Goal: Task Accomplishment & Management: Use online tool/utility

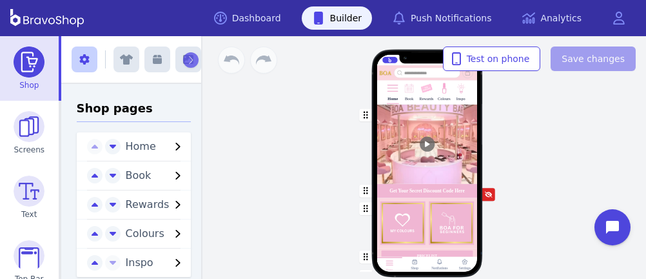
click at [460, 93] on img at bounding box center [461, 89] width 12 height 12
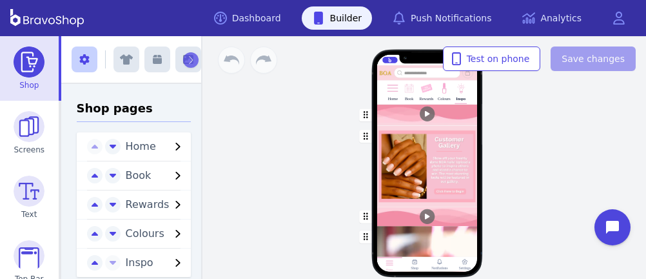
click at [444, 164] on div "button" at bounding box center [427, 166] width 101 height 81
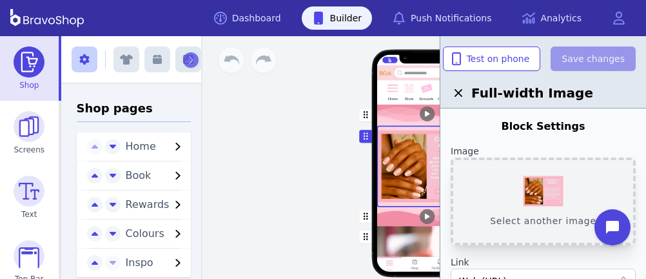
click at [529, 179] on button "Select another image" at bounding box center [543, 201] width 185 height 88
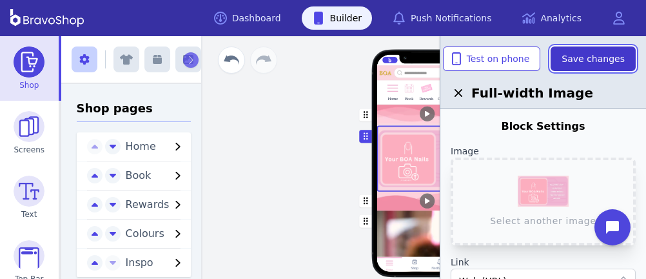
click at [582, 56] on span "Save changes" at bounding box center [593, 58] width 63 height 13
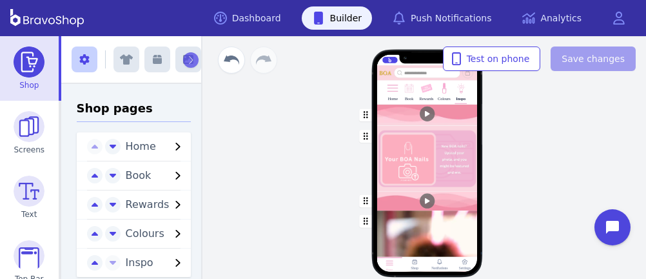
click at [460, 108] on div "button" at bounding box center [427, 114] width 101 height 21
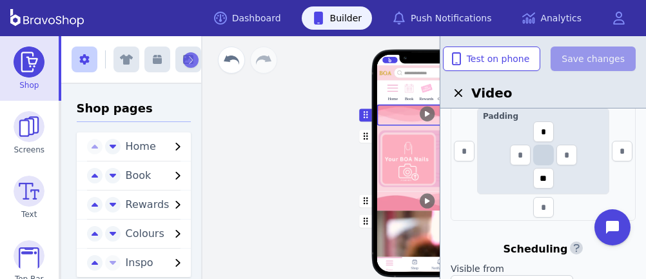
scroll to position [542, 0]
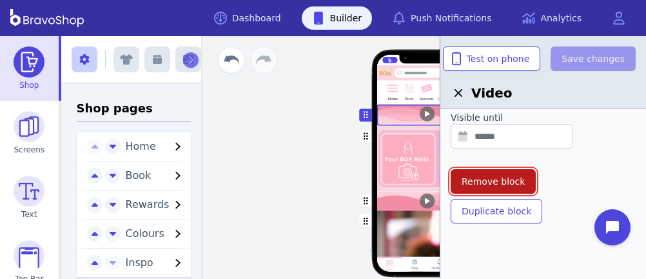
click at [506, 175] on span "Remove block" at bounding box center [493, 181] width 63 height 13
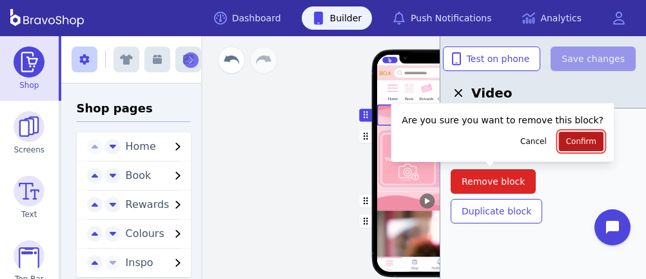
click at [559, 133] on button "Confirm" at bounding box center [581, 141] width 44 height 19
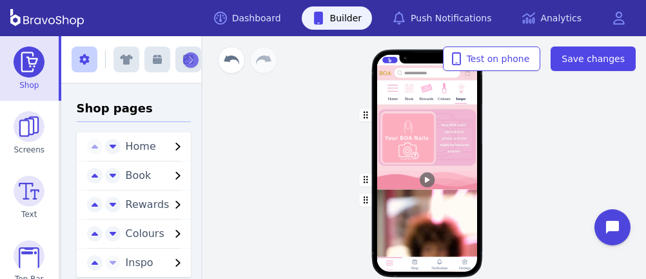
click at [553, 135] on div "Home Book Rewards Colours Inspo Skin Care Products Now Available In Store & Onl…" at bounding box center [427, 157] width 438 height 242
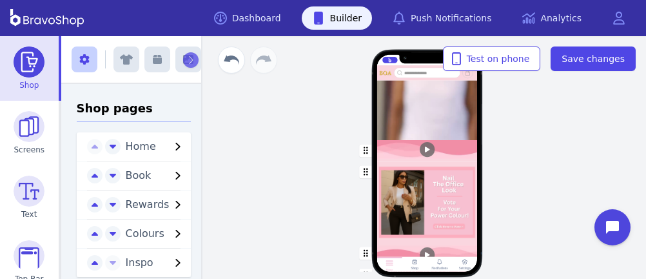
scroll to position [550, 0]
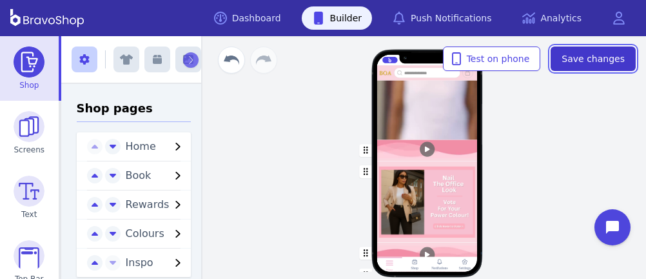
click at [576, 62] on span "Save changes" at bounding box center [593, 58] width 63 height 13
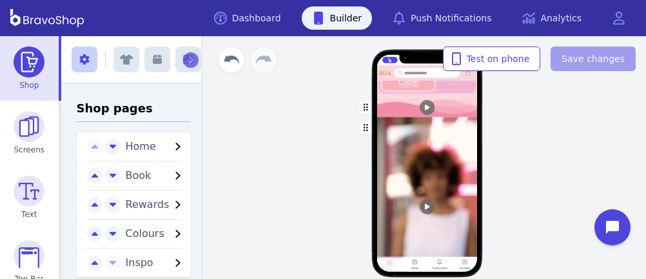
scroll to position [0, 0]
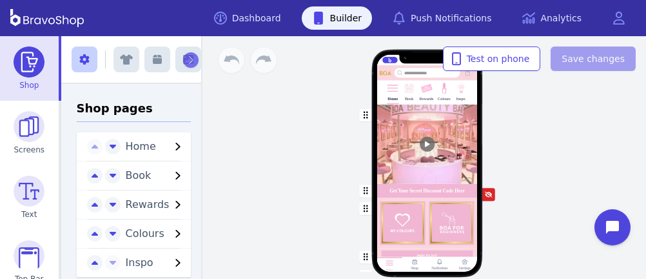
click at [460, 93] on img at bounding box center [461, 89] width 12 height 12
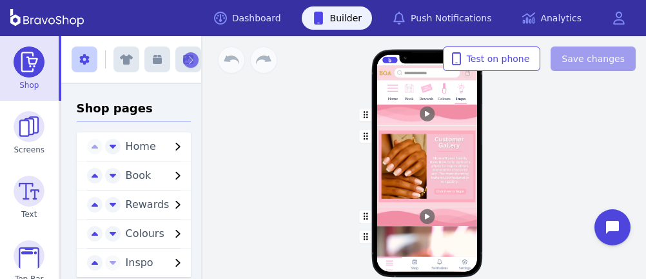
click at [444, 164] on div "button" at bounding box center [427, 166] width 101 height 81
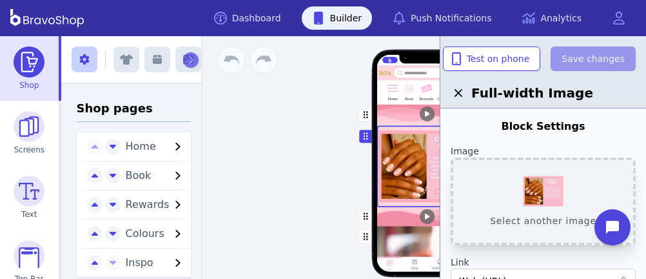
click at [529, 179] on button "Select another image" at bounding box center [543, 201] width 185 height 88
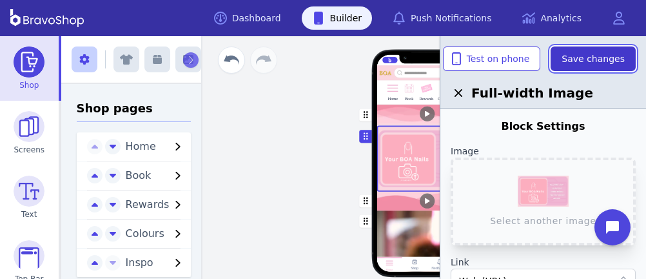
click at [582, 56] on span "Save changes" at bounding box center [593, 58] width 63 height 13
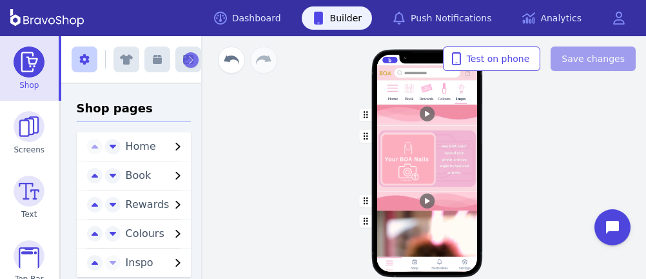
click at [460, 108] on div "button" at bounding box center [427, 114] width 101 height 21
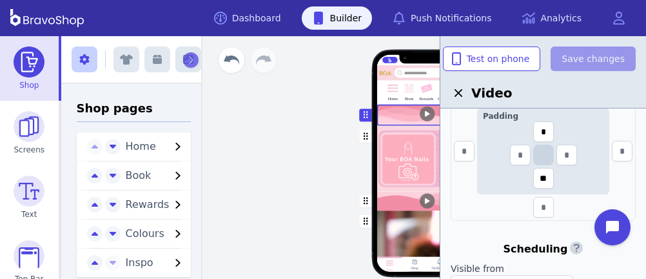
scroll to position [542, 0]
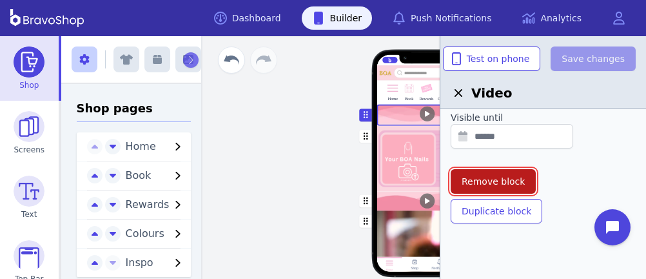
click at [506, 175] on span "Remove block" at bounding box center [493, 181] width 63 height 13
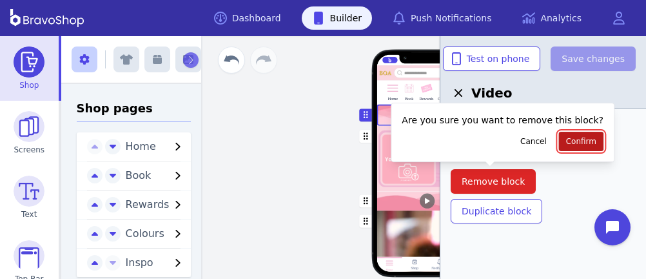
click at [559, 133] on button "Confirm" at bounding box center [581, 141] width 44 height 19
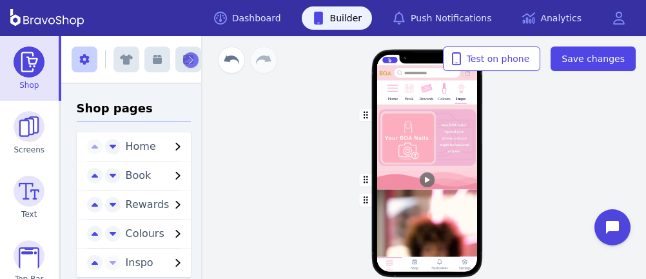
click at [553, 135] on div "Home Book Rewards Colours Inspo Skin Care Products Now Available In Store & Onl…" at bounding box center [427, 157] width 438 height 242
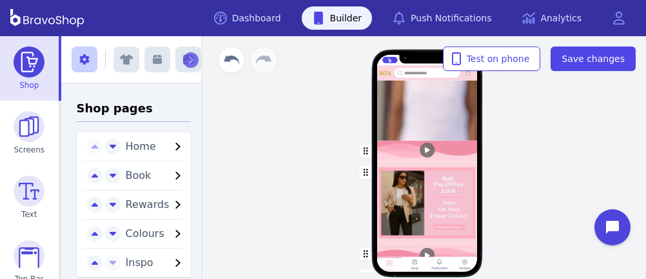
scroll to position [550, 0]
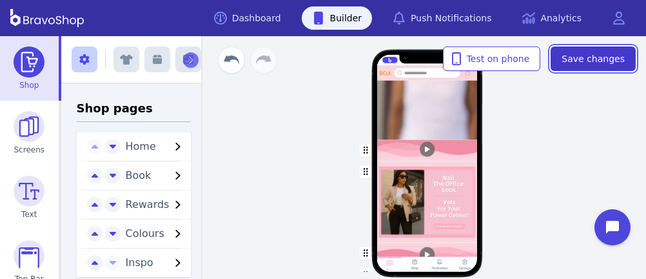
click at [576, 62] on span "Save changes" at bounding box center [593, 58] width 63 height 13
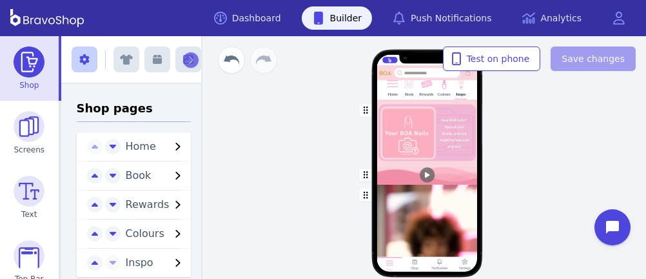
scroll to position [0, 0]
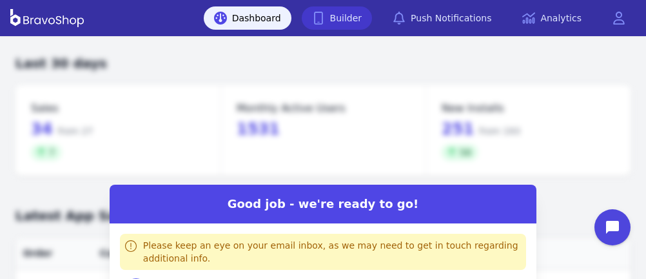
click at [359, 14] on link "Builder" at bounding box center [337, 17] width 71 height 23
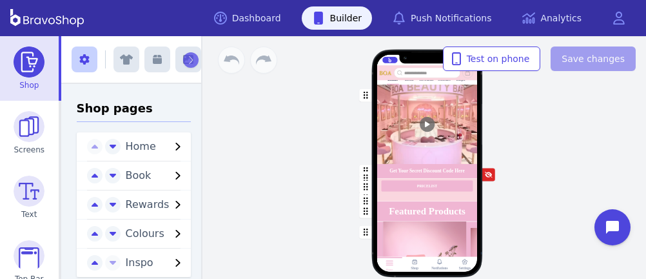
scroll to position [73, 0]
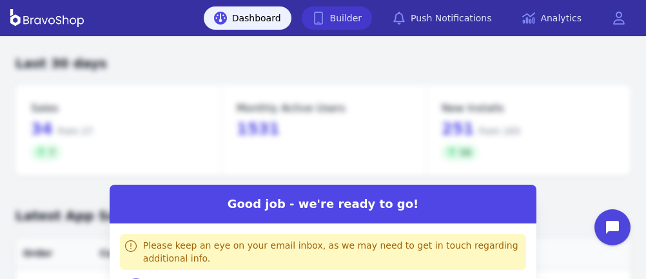
click at [359, 14] on link "Builder" at bounding box center [337, 17] width 71 height 23
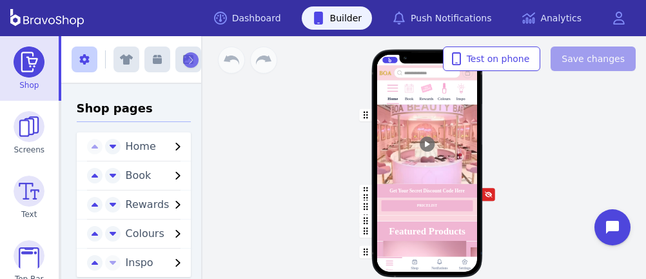
scroll to position [73, 0]
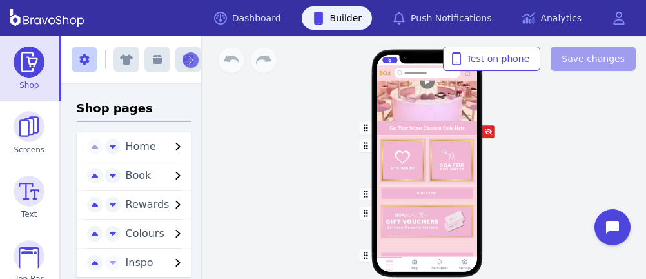
scroll to position [174, 0]
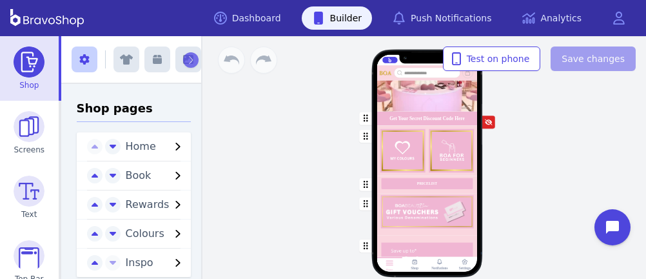
click at [444, 137] on div "button" at bounding box center [427, 151] width 101 height 50
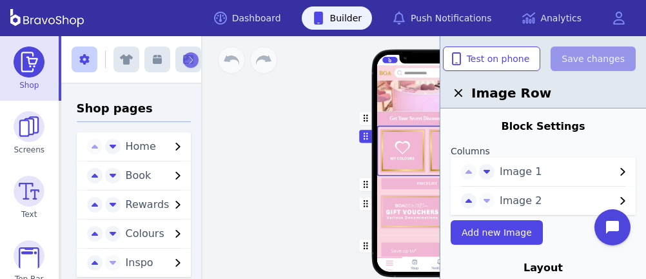
click at [441, 135] on div "button" at bounding box center [427, 151] width 101 height 50
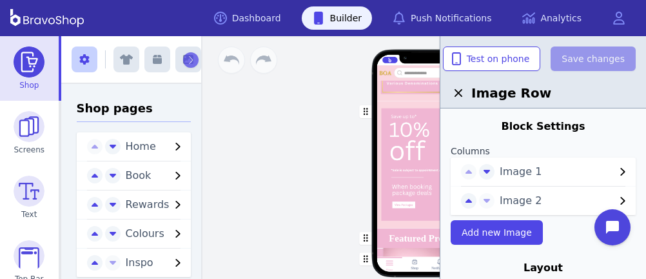
click at [422, 130] on div "button" at bounding box center [427, 164] width 101 height 127
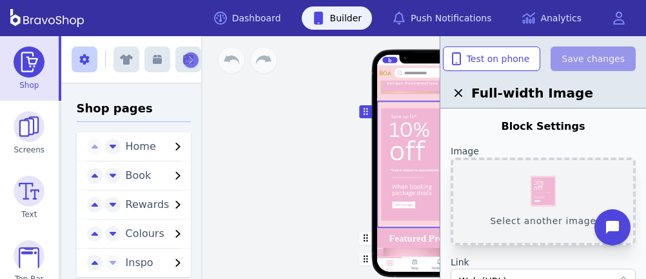
click at [547, 195] on button "Select another image" at bounding box center [543, 201] width 185 height 88
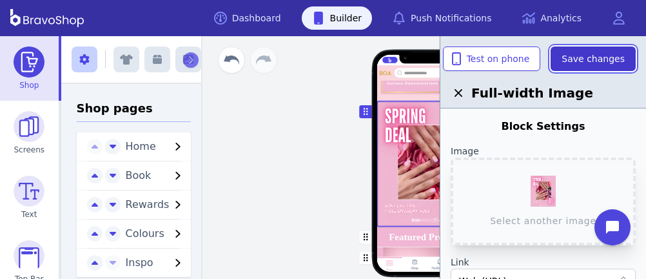
click at [603, 54] on span "Save changes" at bounding box center [593, 58] width 63 height 13
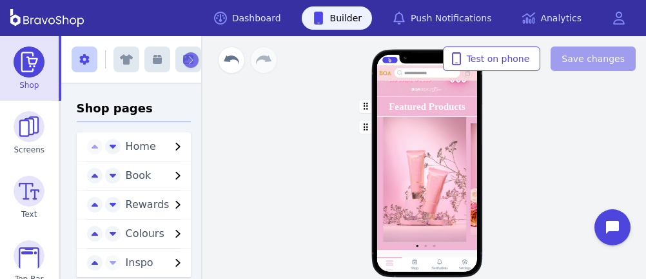
scroll to position [885, 0]
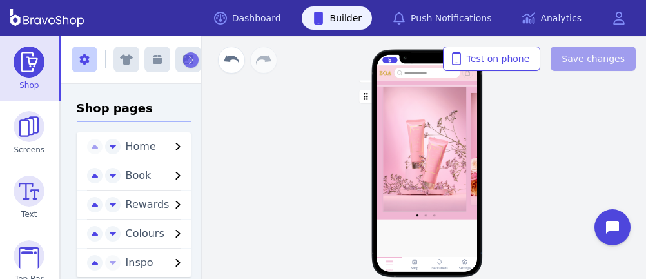
click at [545, 162] on div "Home Book Rewards Colours Inspo Get Your Secret Discount Code Here PRICELIST Fe…" at bounding box center [427, 168] width 242 height 155
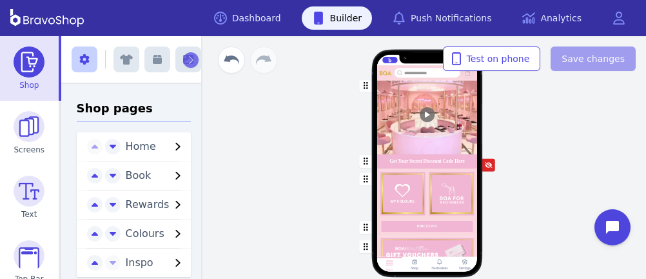
scroll to position [0, 0]
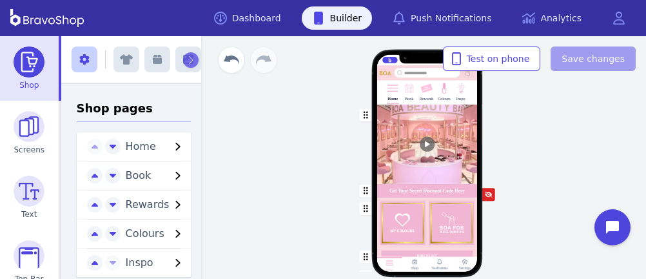
click at [425, 89] on img at bounding box center [426, 89] width 12 height 12
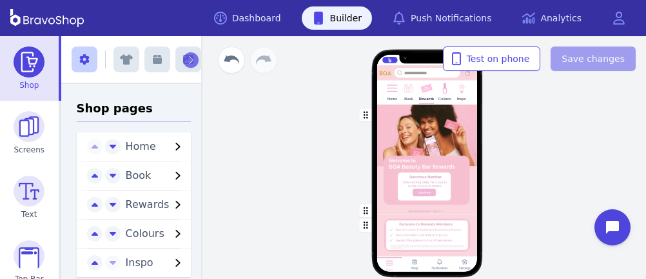
click at [515, 182] on div "Home Book Rewards Colours Inspo Drag a block here to get started Home Shop Noti…" at bounding box center [427, 168] width 242 height 155
click at [565, 148] on div "Home Book Rewards Colours Inspo Drag a block here to get started Home Shop Noti…" at bounding box center [427, 157] width 438 height 242
click at [281, 167] on div "Home Book Rewards Colours Inspo Drag a block here to get started Home Shop Noti…" at bounding box center [427, 157] width 438 height 242
click at [446, 179] on div "button" at bounding box center [427, 155] width 101 height 103
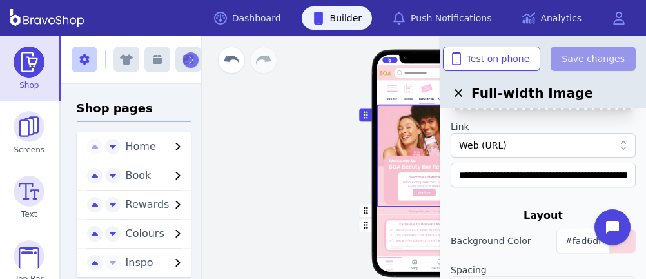
scroll to position [132, 0]
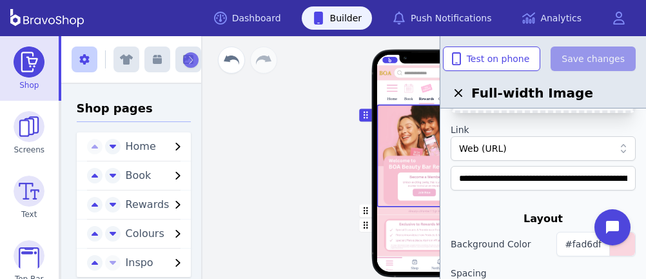
click at [542, 149] on div "Web (URL)" at bounding box center [536, 148] width 155 height 13
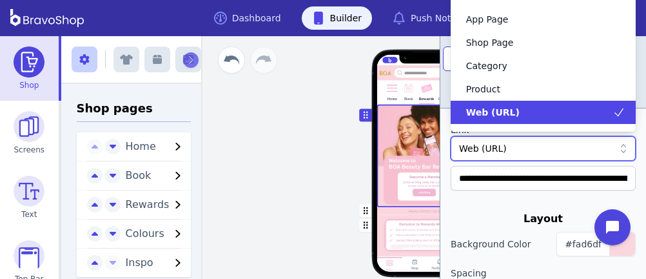
scroll to position [0, 0]
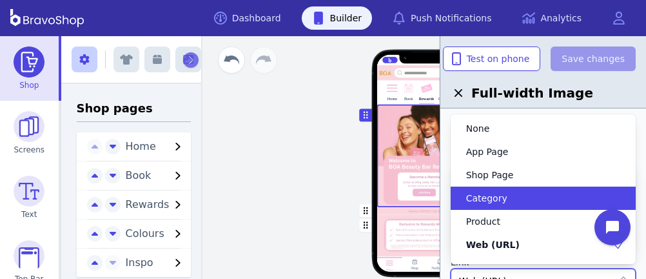
click at [410, 185] on div "button" at bounding box center [427, 155] width 101 height 103
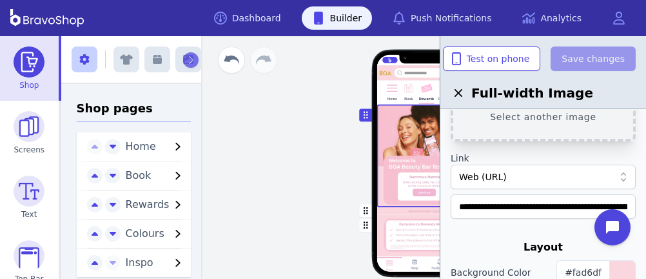
scroll to position [103, 0]
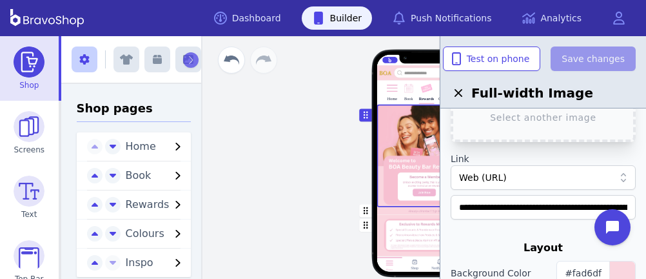
click at [528, 179] on div "Web (URL)" at bounding box center [536, 177] width 155 height 13
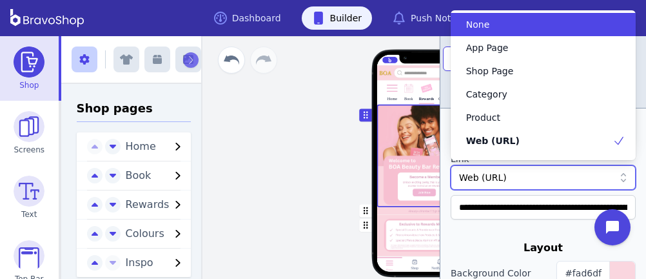
click at [507, 23] on div "None" at bounding box center [535, 24] width 154 height 13
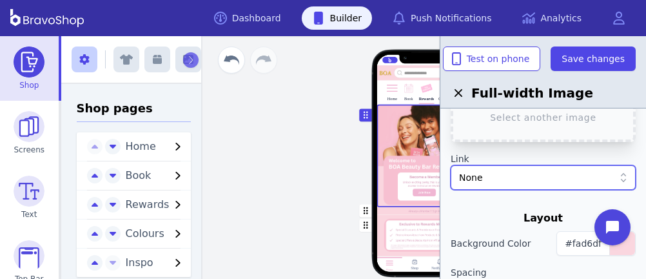
click at [489, 208] on div at bounding box center [543, 205] width 185 height 10
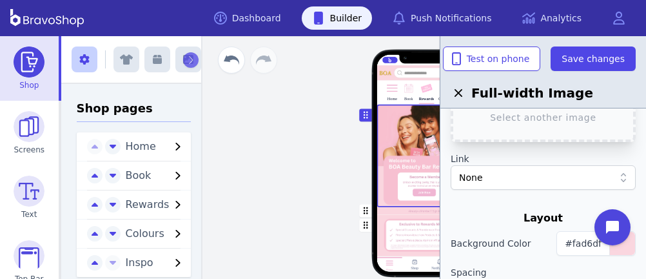
click at [290, 178] on div "Home Book Rewards Colours Inspo Drag a block here to get started Home Shop Noti…" at bounding box center [427, 157] width 438 height 242
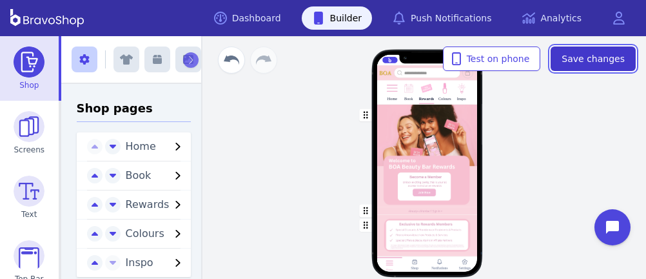
click at [603, 61] on span "Save changes" at bounding box center [593, 58] width 63 height 13
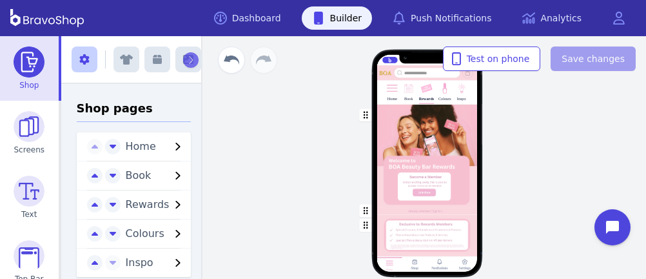
click at [291, 155] on div "Home Book Rewards Colours Inspo Drag a block here to get started Home Shop Noti…" at bounding box center [427, 157] width 438 height 242
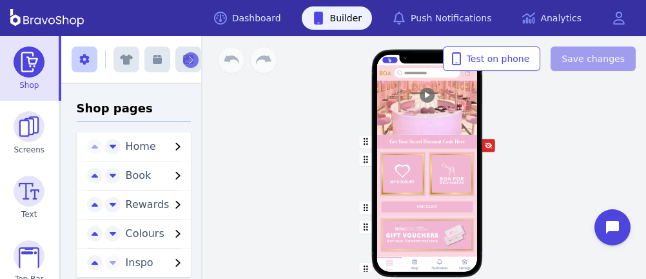
scroll to position [168, 0]
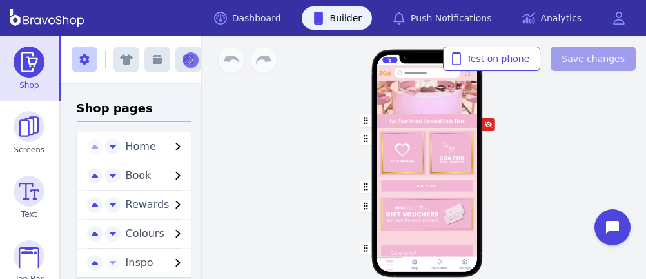
click at [444, 137] on div "button" at bounding box center [427, 153] width 101 height 50
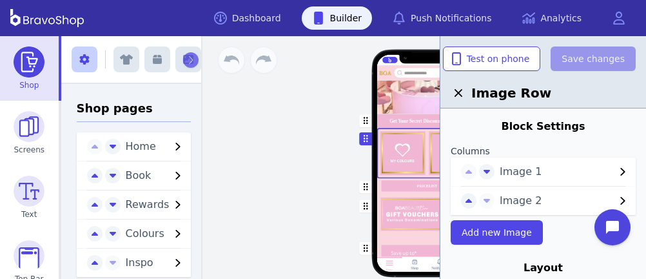
click at [441, 135] on div "button" at bounding box center [427, 153] width 101 height 50
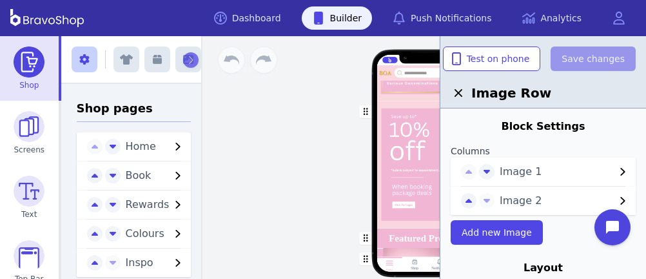
click at [422, 130] on div "button" at bounding box center [427, 164] width 101 height 127
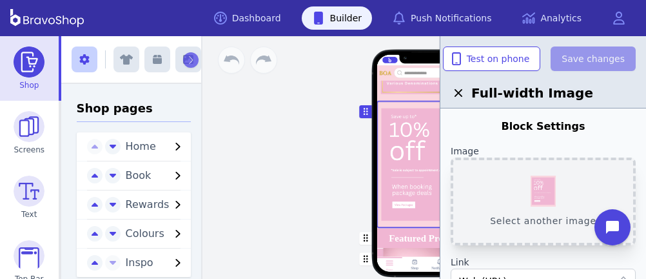
click at [547, 195] on button "Select another image" at bounding box center [543, 201] width 185 height 88
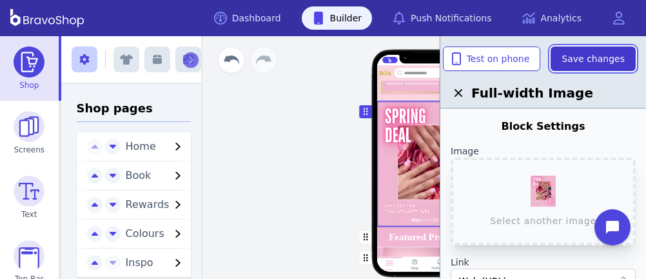
click at [603, 54] on span "Save changes" at bounding box center [593, 58] width 63 height 13
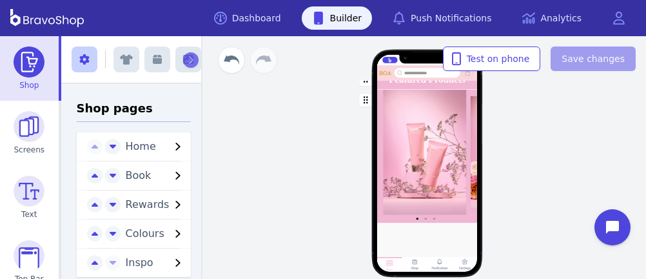
scroll to position [885, 0]
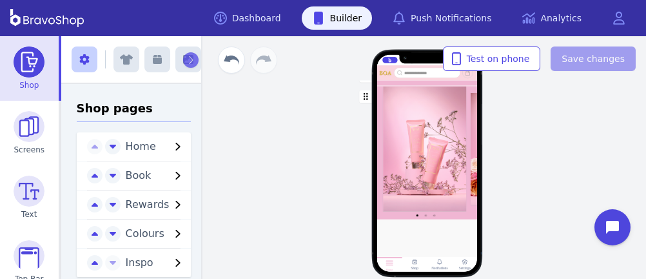
click at [545, 162] on div "Home Book Rewards Colours Inspo Get Your Secret Discount Code Here PRICELIST Fe…" at bounding box center [427, 168] width 242 height 155
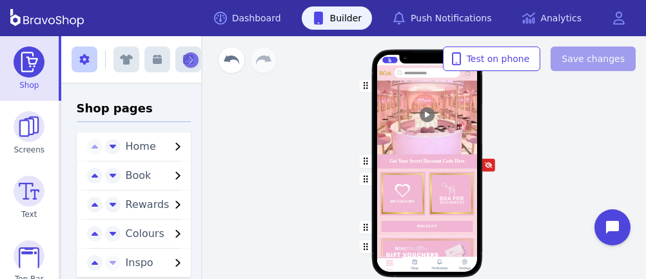
scroll to position [0, 0]
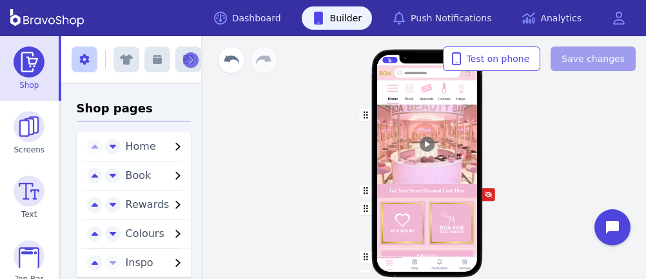
click at [425, 89] on img at bounding box center [426, 89] width 12 height 12
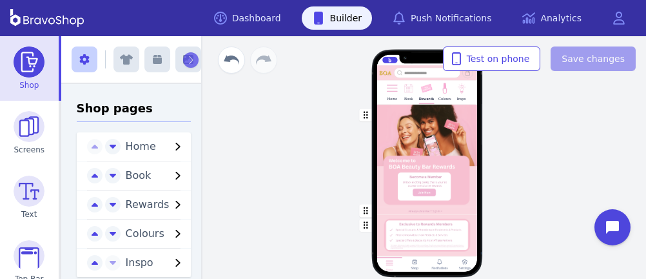
click at [515, 182] on div "Home Book Rewards Colours Inspo Drag a block here to get started Home Shop Noti…" at bounding box center [427, 168] width 242 height 155
click at [565, 148] on div "Home Book Rewards Colours Inspo Drag a block here to get started Home Shop Noti…" at bounding box center [427, 157] width 438 height 242
click at [281, 167] on div "Home Book Rewards Colours Inspo Drag a block here to get started Home Shop Noti…" at bounding box center [427, 157] width 438 height 242
click at [446, 179] on div "button" at bounding box center [427, 155] width 101 height 103
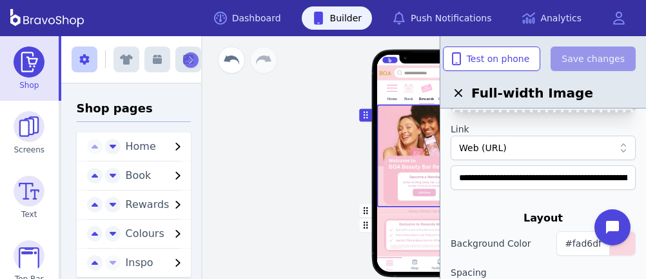
scroll to position [132, 0]
click at [542, 149] on div "Web (URL)" at bounding box center [536, 148] width 155 height 13
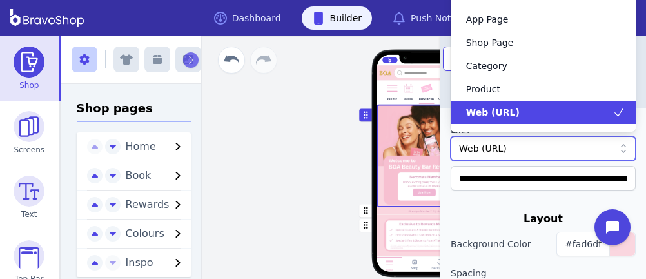
scroll to position [0, 0]
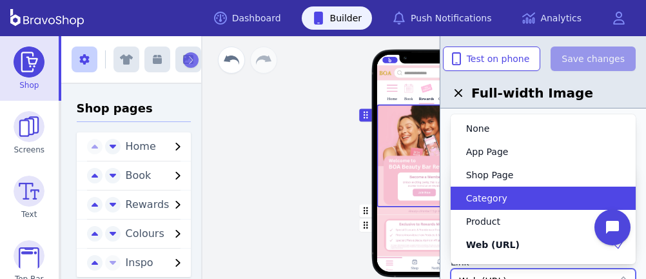
click at [410, 185] on div "button" at bounding box center [427, 155] width 101 height 103
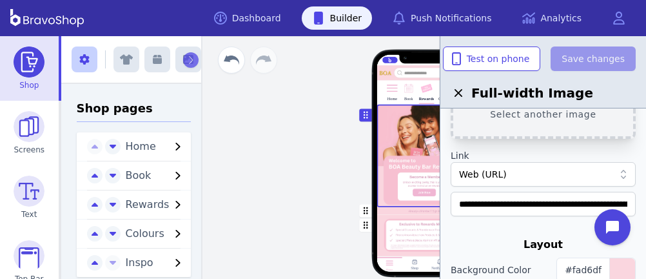
scroll to position [103, 0]
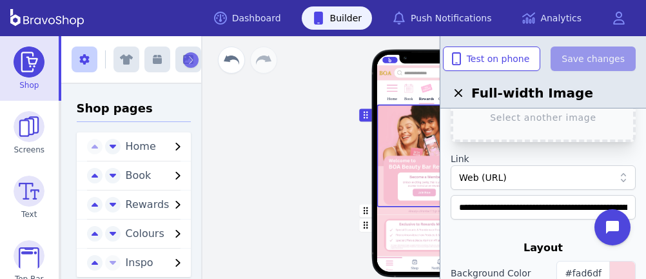
click at [528, 179] on div "Web (URL)" at bounding box center [536, 177] width 155 height 13
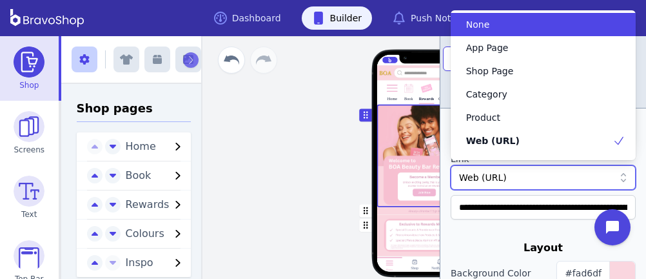
click at [507, 23] on div "None" at bounding box center [535, 24] width 154 height 13
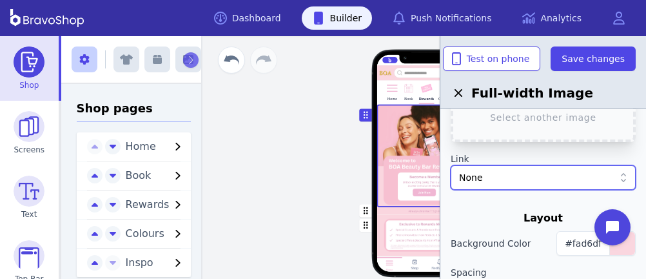
click at [489, 208] on div at bounding box center [543, 205] width 185 height 10
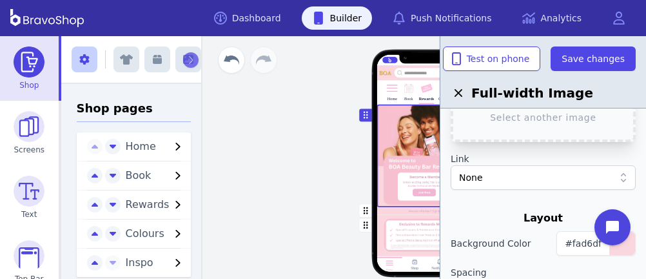
click at [290, 178] on div "Home Book Rewards Colours Inspo Drag a block here to get started Home Shop Noti…" at bounding box center [427, 157] width 438 height 242
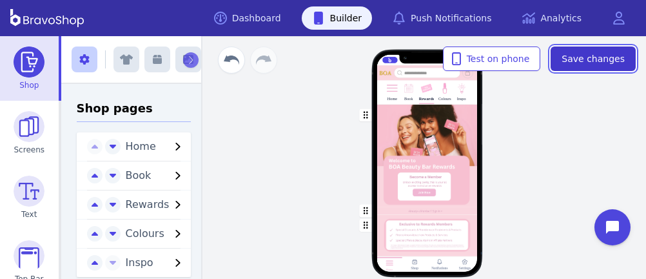
click at [603, 61] on span "Save changes" at bounding box center [593, 58] width 63 height 13
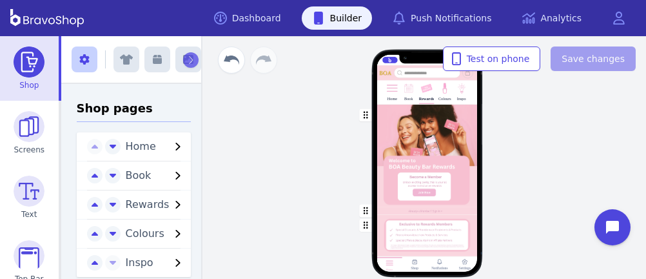
click at [291, 155] on div "Home Book Rewards Colours Inspo Drag a block here to get started Home Shop Noti…" at bounding box center [427, 157] width 438 height 242
